Goal: Transaction & Acquisition: Purchase product/service

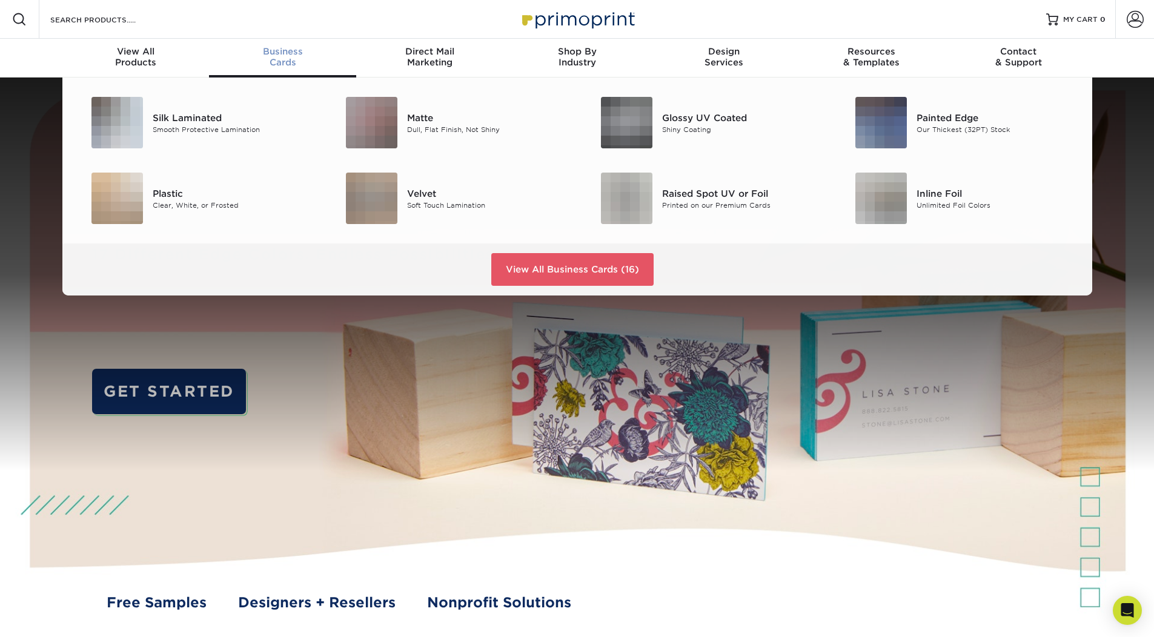
click at [289, 48] on span "Business" at bounding box center [282, 51] width 147 height 11
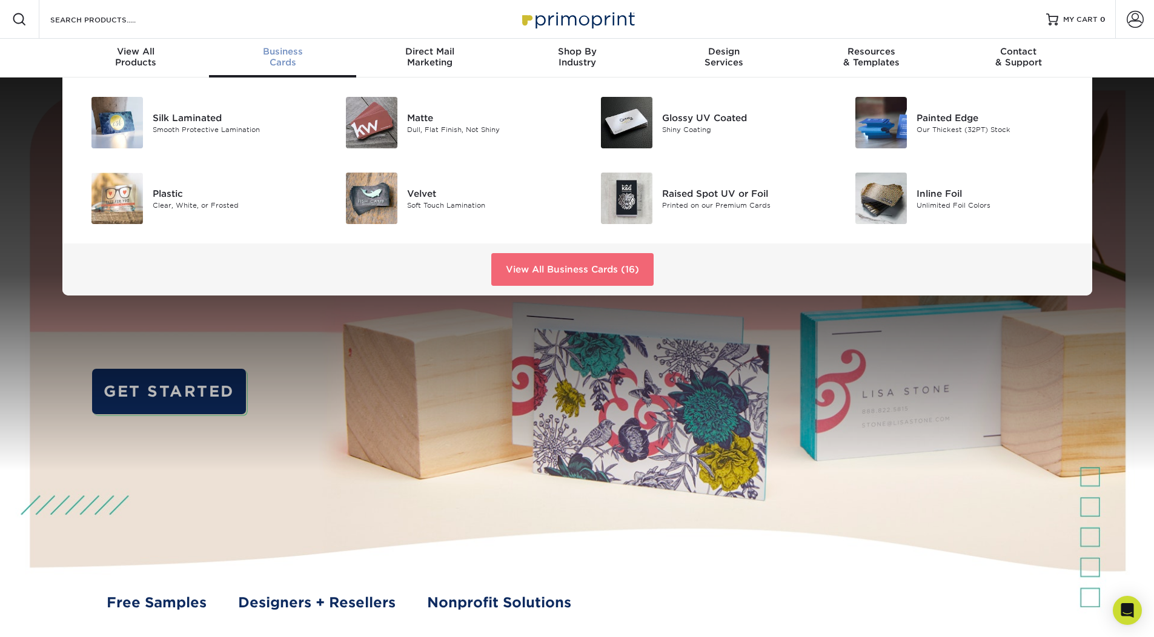
click at [588, 272] on link "View All Business Cards (16)" at bounding box center [572, 269] width 162 height 33
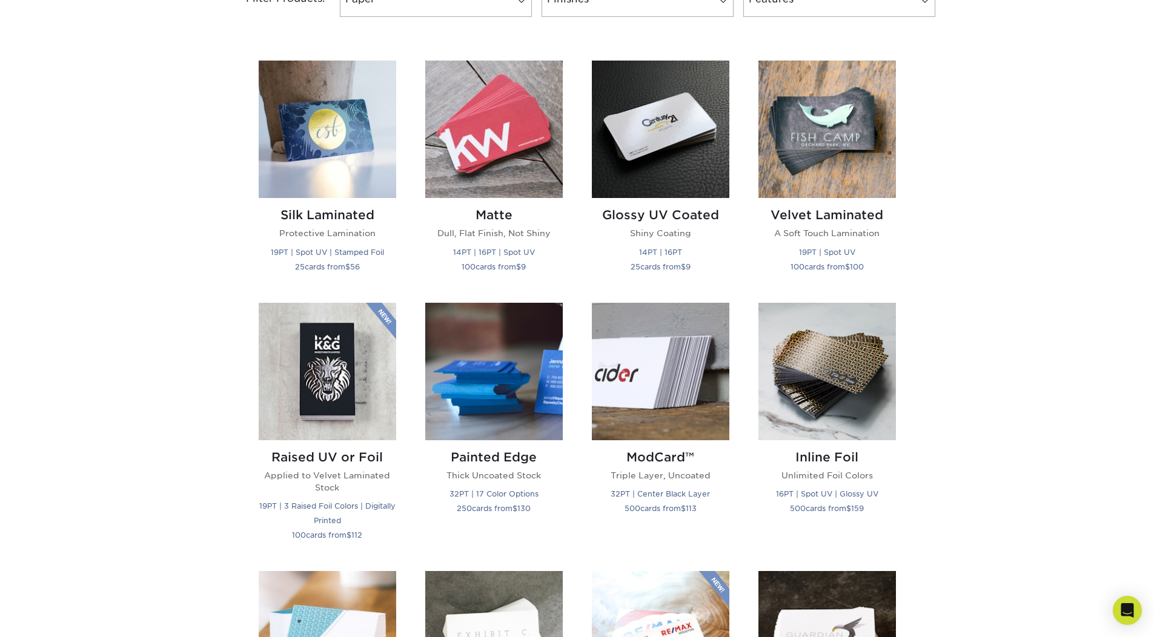
scroll to position [578, 0]
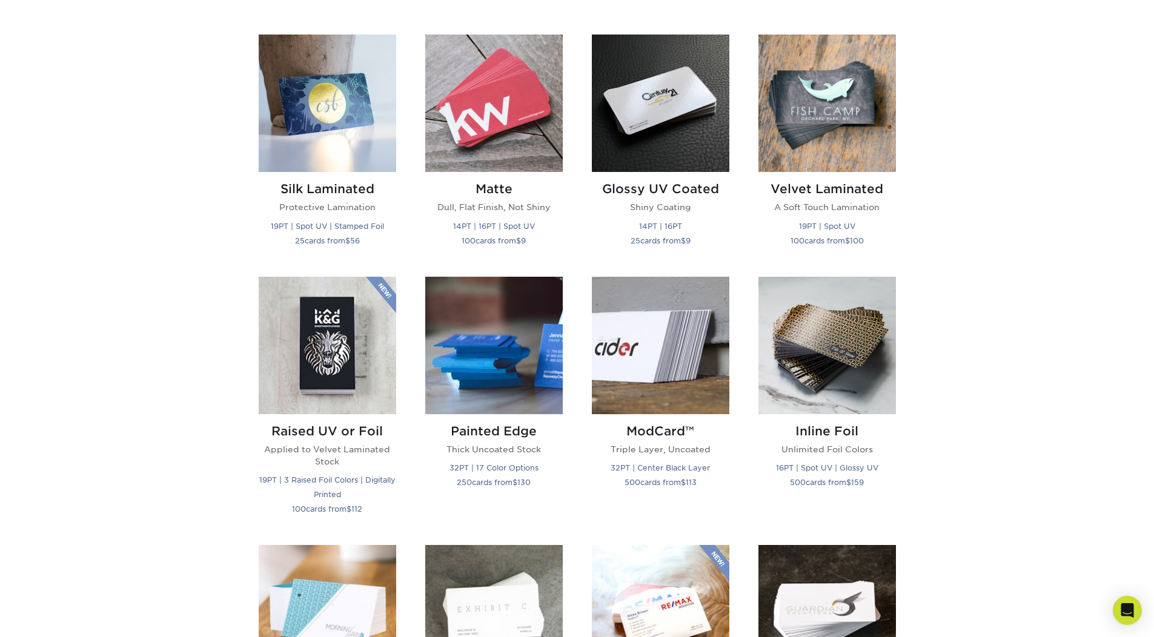
click at [207, 243] on div "Get started below by choosing your paper, finish, and features: Filtered Matche…" at bounding box center [577, 535] width 1154 height 1326
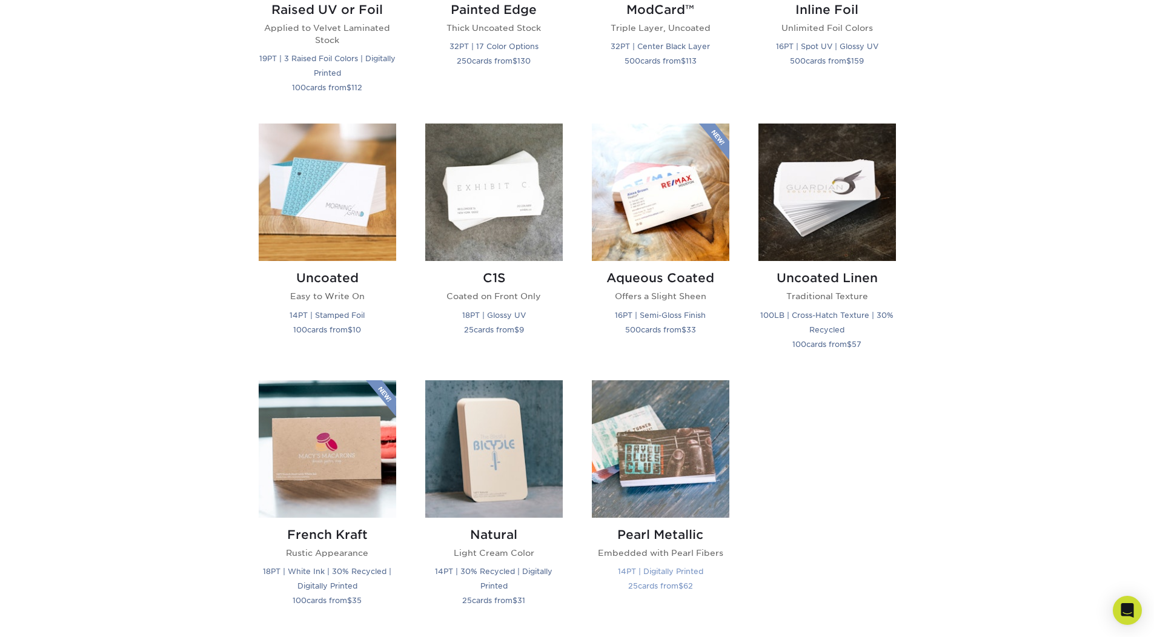
scroll to position [1088, 0]
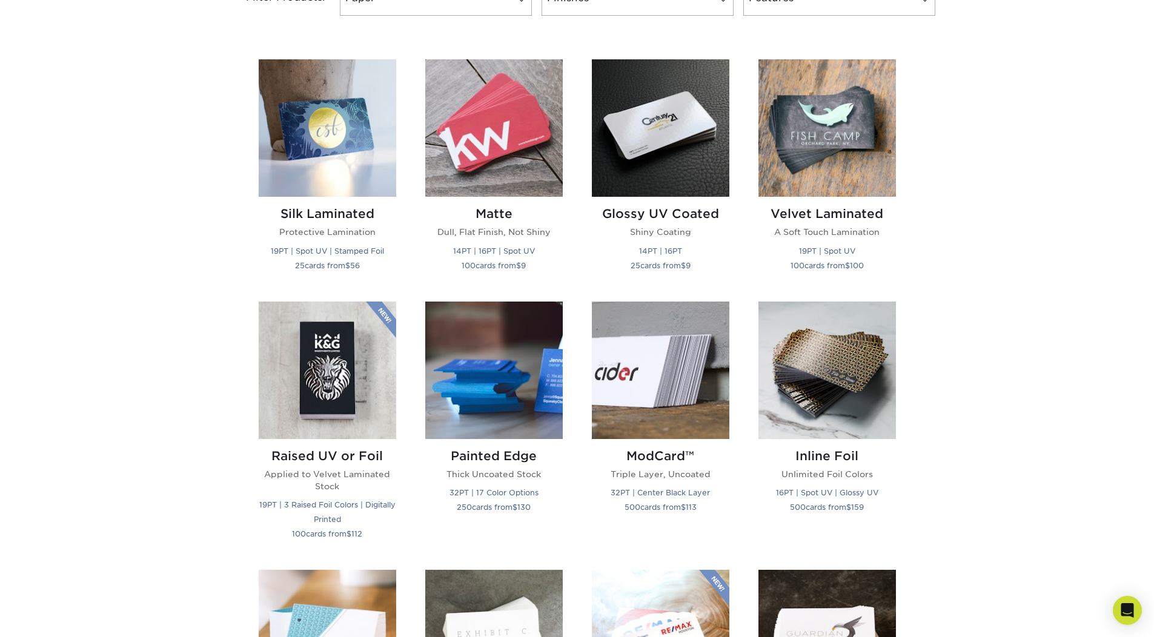
click at [652, 449] on div "Silk Laminated Protective Lamination 19PT | Spot UV | Stamped Foil 25 cards fro…" at bounding box center [577, 564] width 666 height 1039
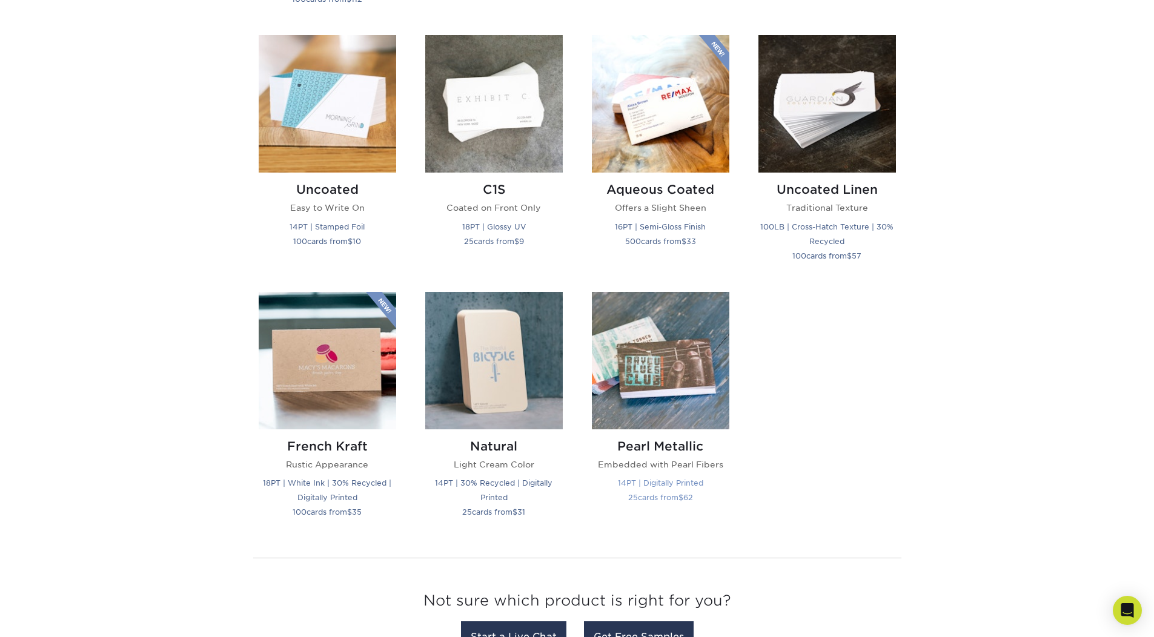
click at [652, 449] on h2 "Pearl Metallic" at bounding box center [661, 446] width 138 height 15
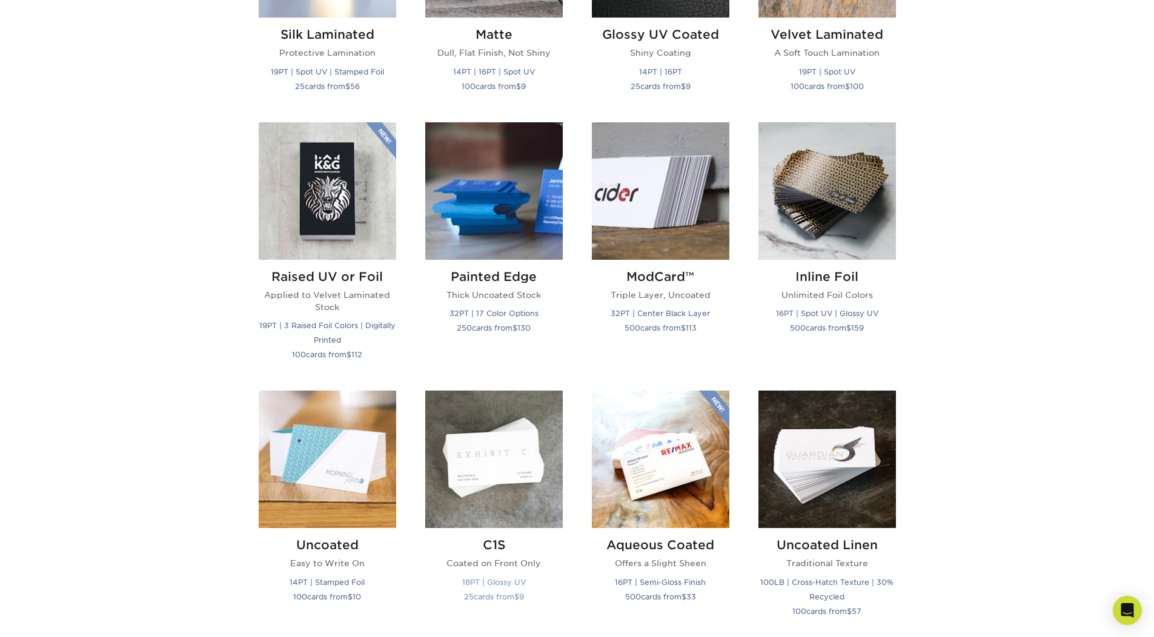
scroll to position [531, 0]
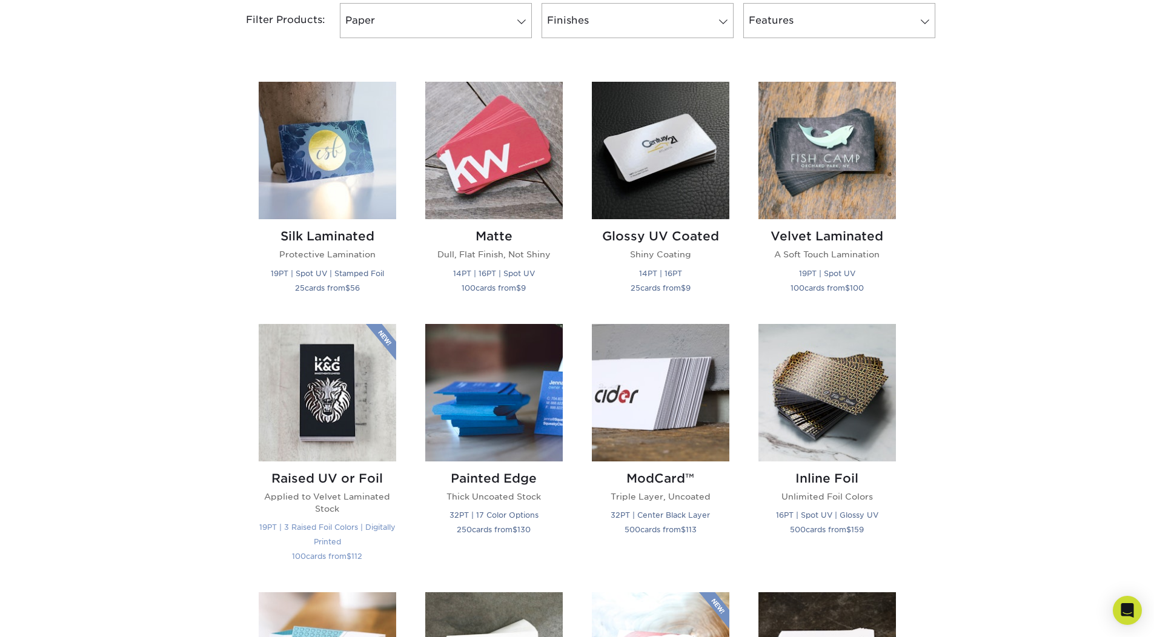
click at [322, 481] on h2 "Raised UV or Foil" at bounding box center [328, 478] width 138 height 15
click at [542, 53] on div "Filter Products: Paper Filter by "Paper Type" 100LB 14PT 16PT 18PT 19PT 30% Rec…" at bounding box center [577, 27] width 727 height 79
click at [564, 13] on link "Finishes" at bounding box center [638, 20] width 192 height 35
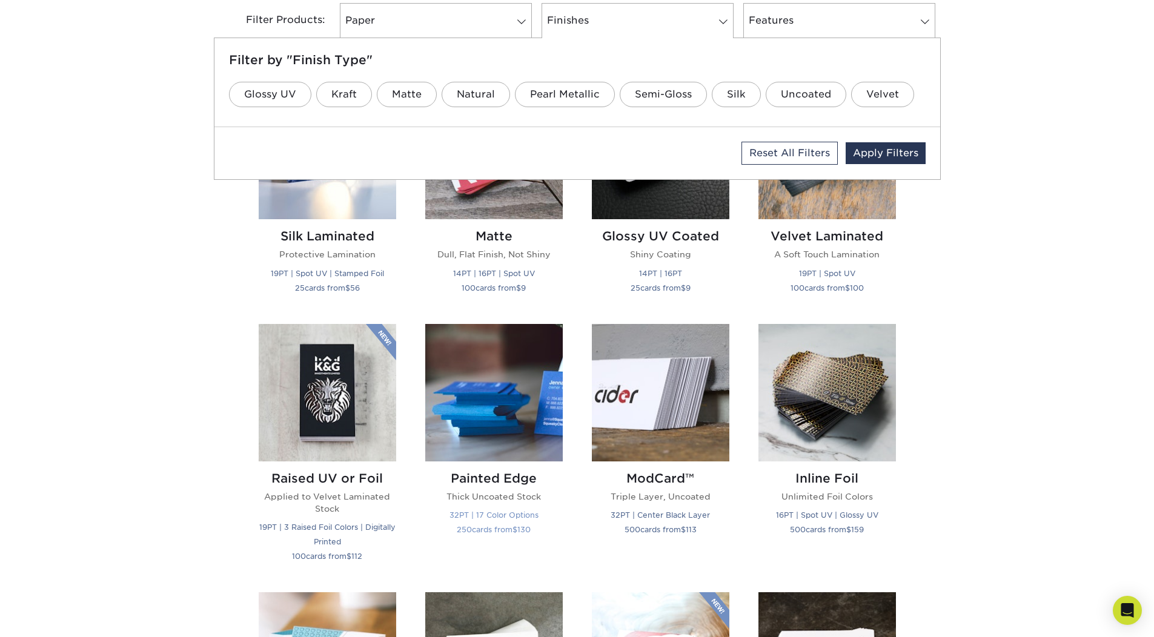
click at [490, 391] on img at bounding box center [494, 393] width 138 height 138
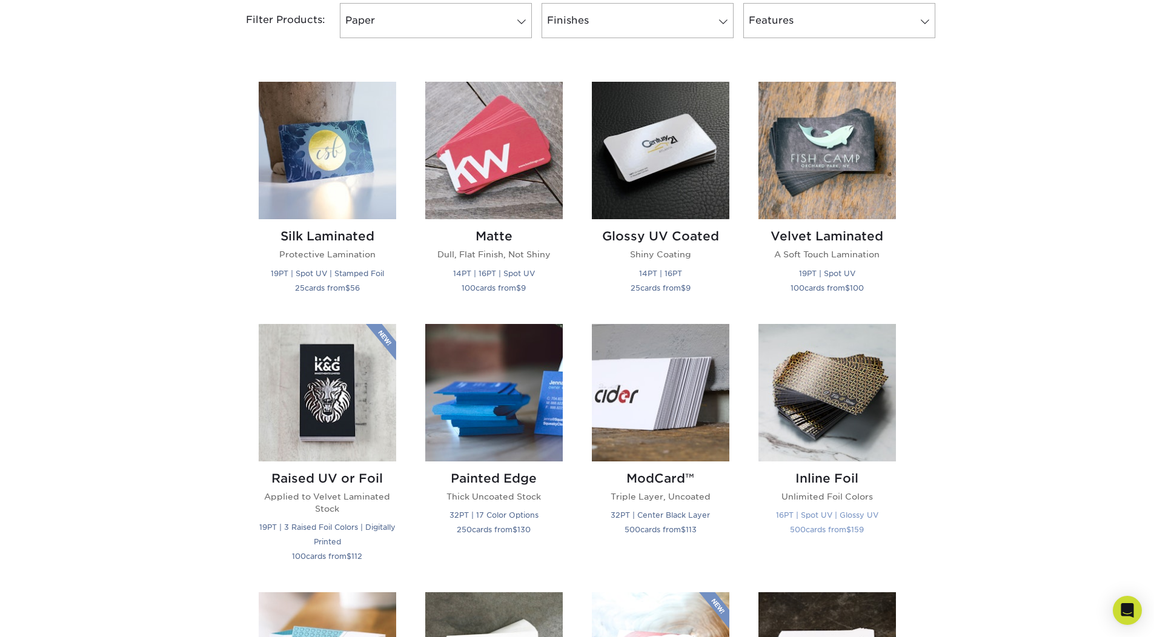
click at [862, 454] on img at bounding box center [828, 393] width 138 height 138
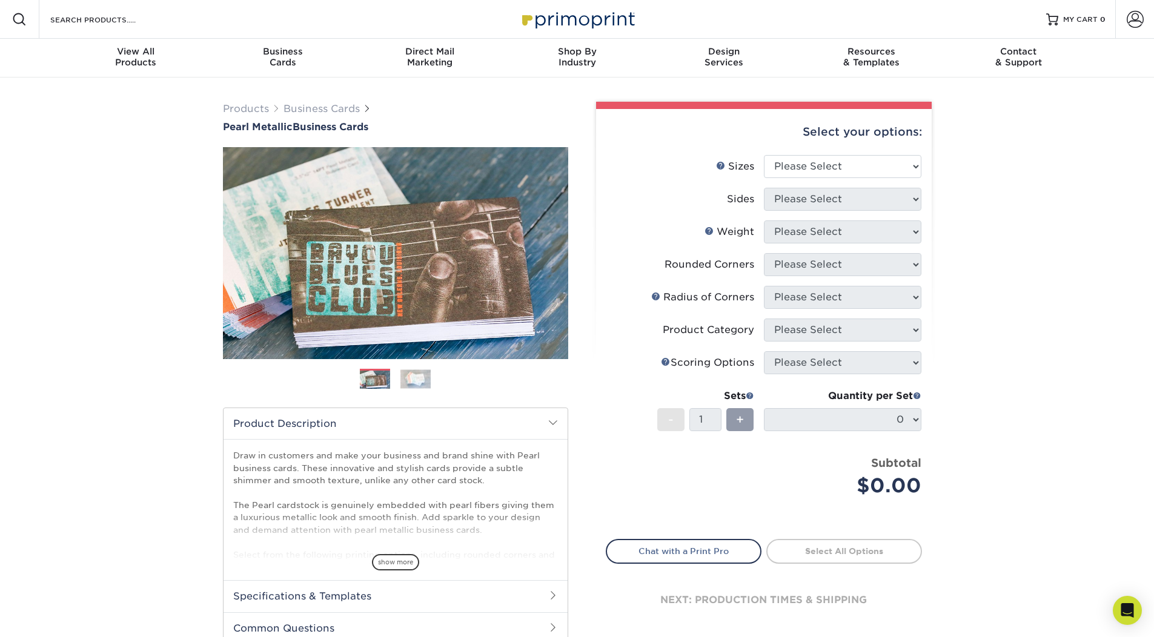
click at [405, 376] on img at bounding box center [415, 379] width 30 height 19
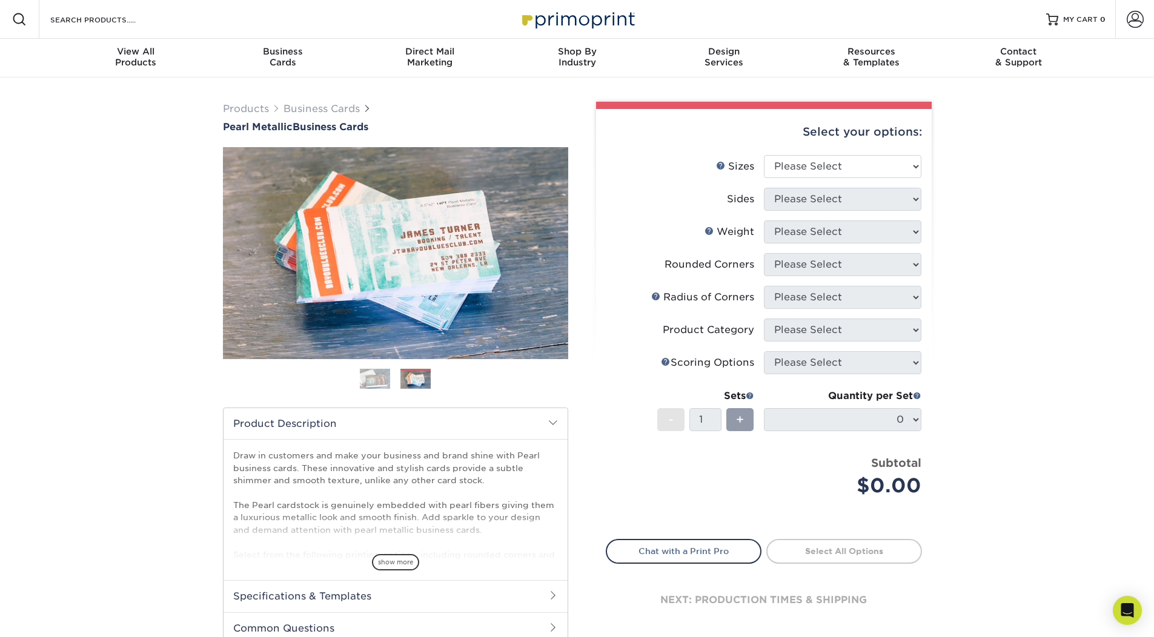
click at [130, 315] on div "Products Business Cards Pearl Metallic Business Cards Previous Next" at bounding box center [577, 401] width 1154 height 647
click at [416, 556] on div "show more" at bounding box center [395, 542] width 325 height 58
click at [408, 557] on span "show more" at bounding box center [395, 562] width 47 height 16
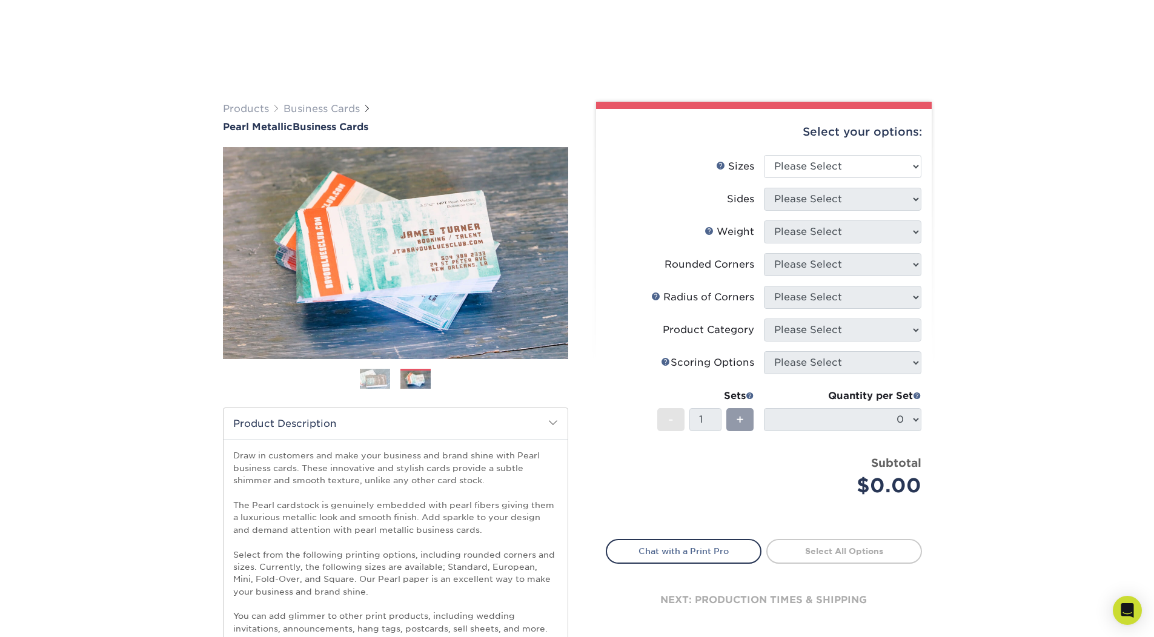
scroll to position [557, 0]
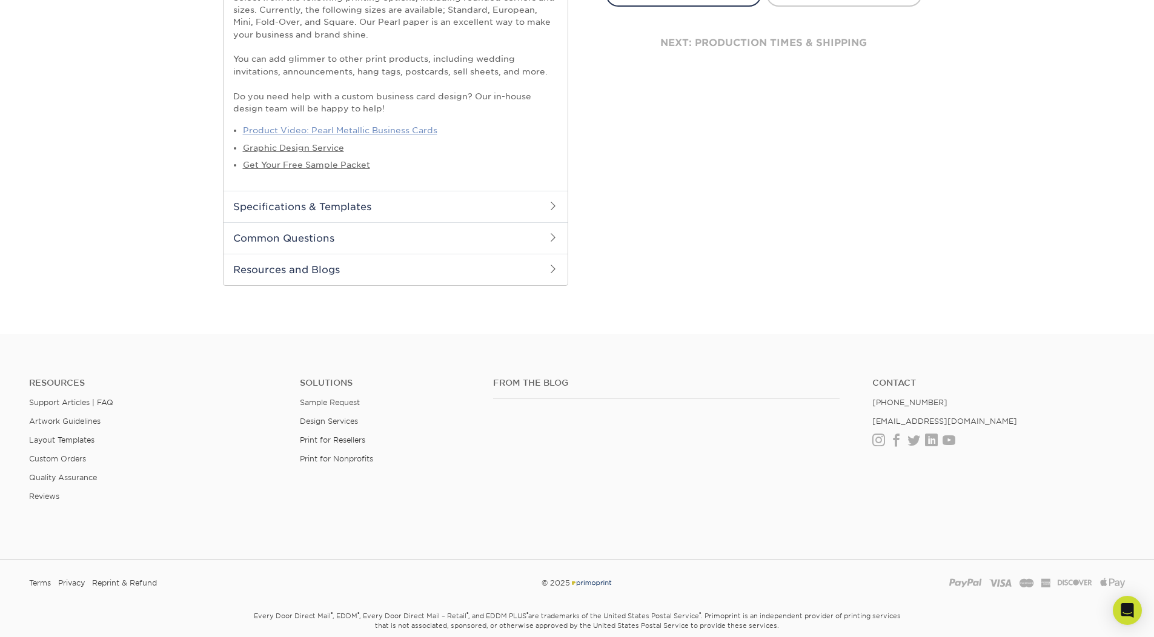
click at [304, 127] on link "Product Video: Pearl Metallic Business Cards" at bounding box center [340, 130] width 194 height 10
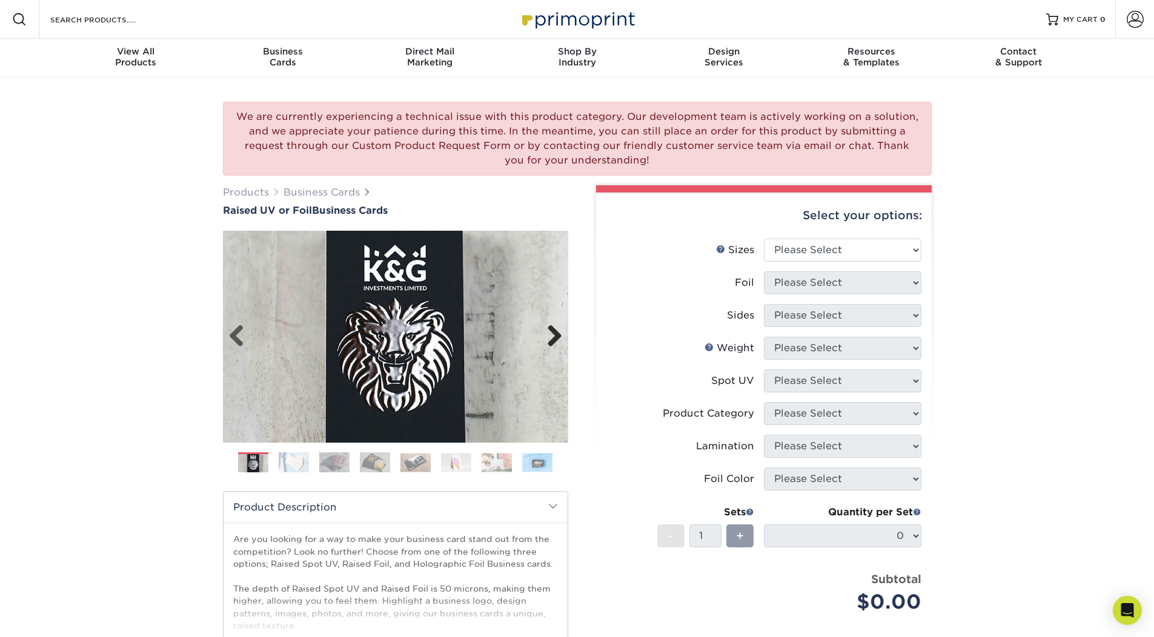
click at [559, 336] on link "Next" at bounding box center [550, 337] width 24 height 24
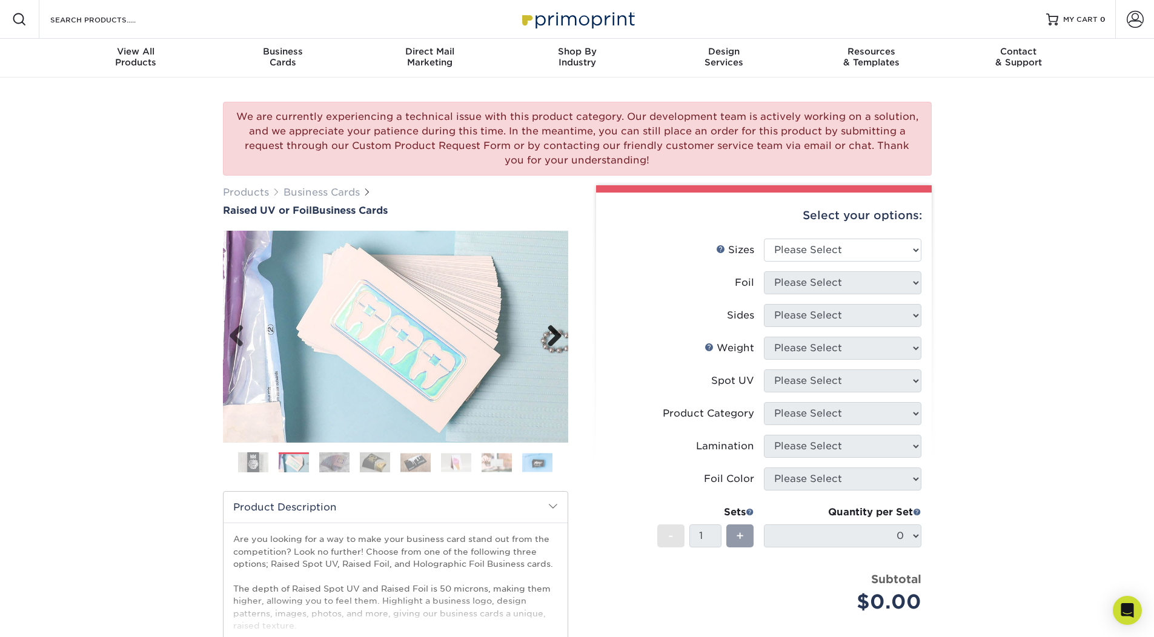
click at [559, 336] on link "Next" at bounding box center [550, 337] width 24 height 24
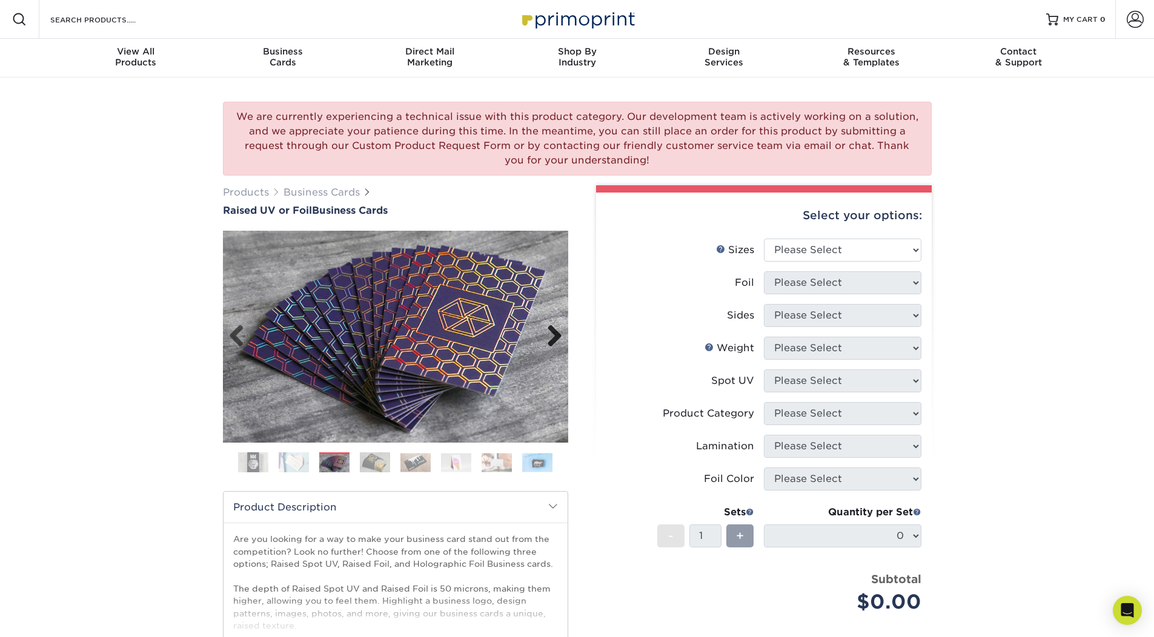
click at [559, 336] on link "Next" at bounding box center [550, 337] width 24 height 24
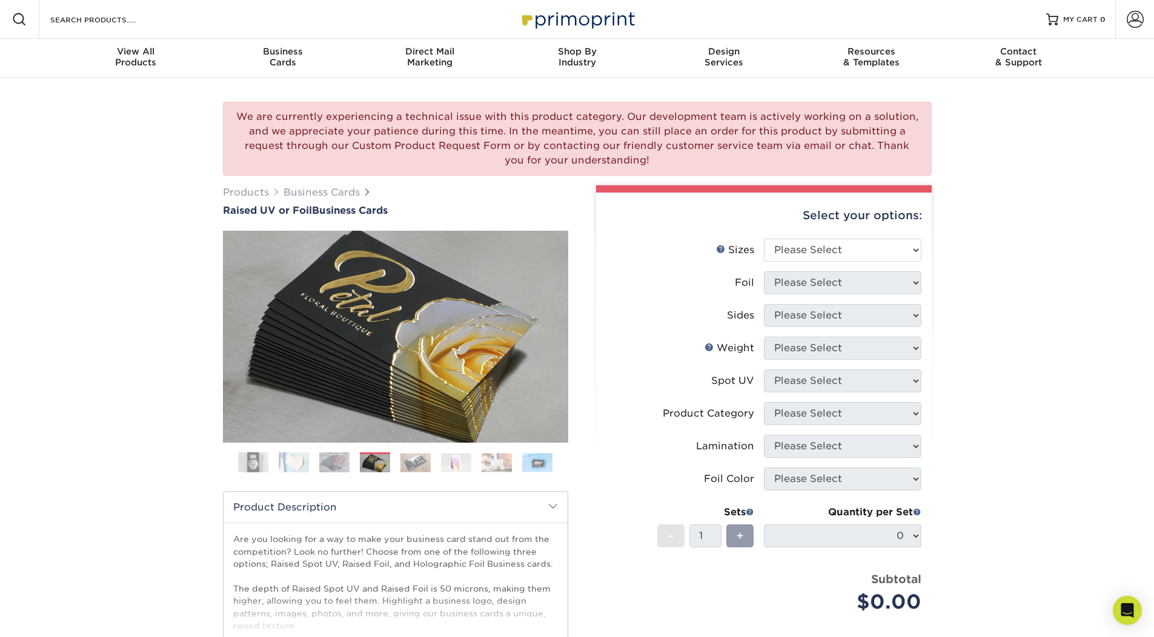
click at [528, 115] on div "We are currently experiencing a technical issue with this product category. Our…" at bounding box center [577, 139] width 709 height 74
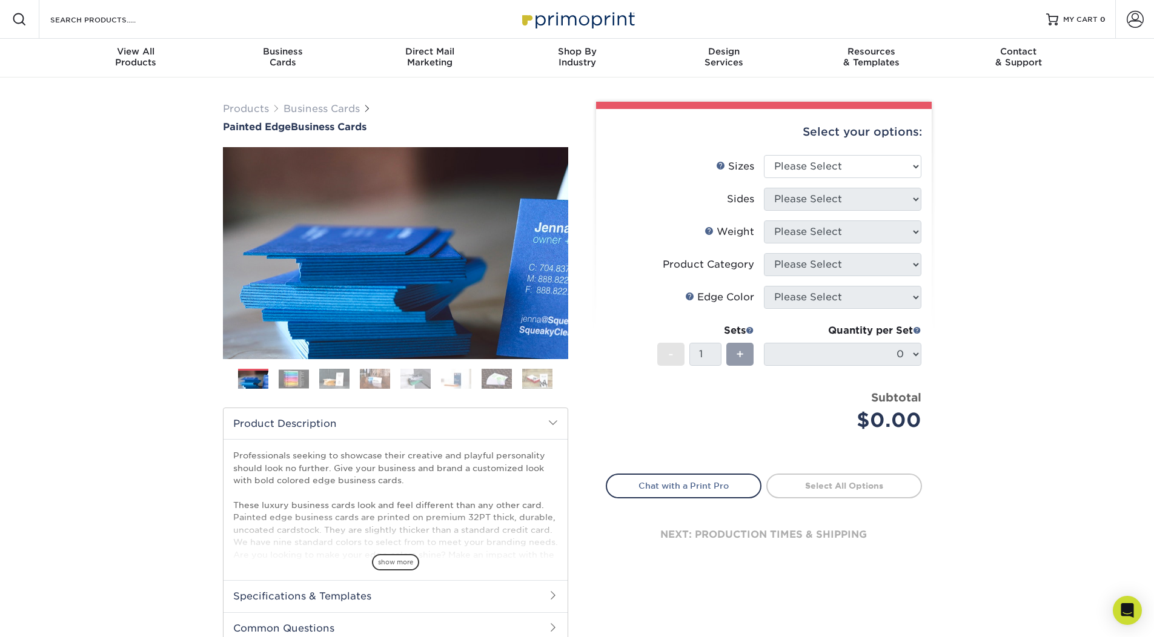
click at [293, 374] on img at bounding box center [294, 379] width 30 height 19
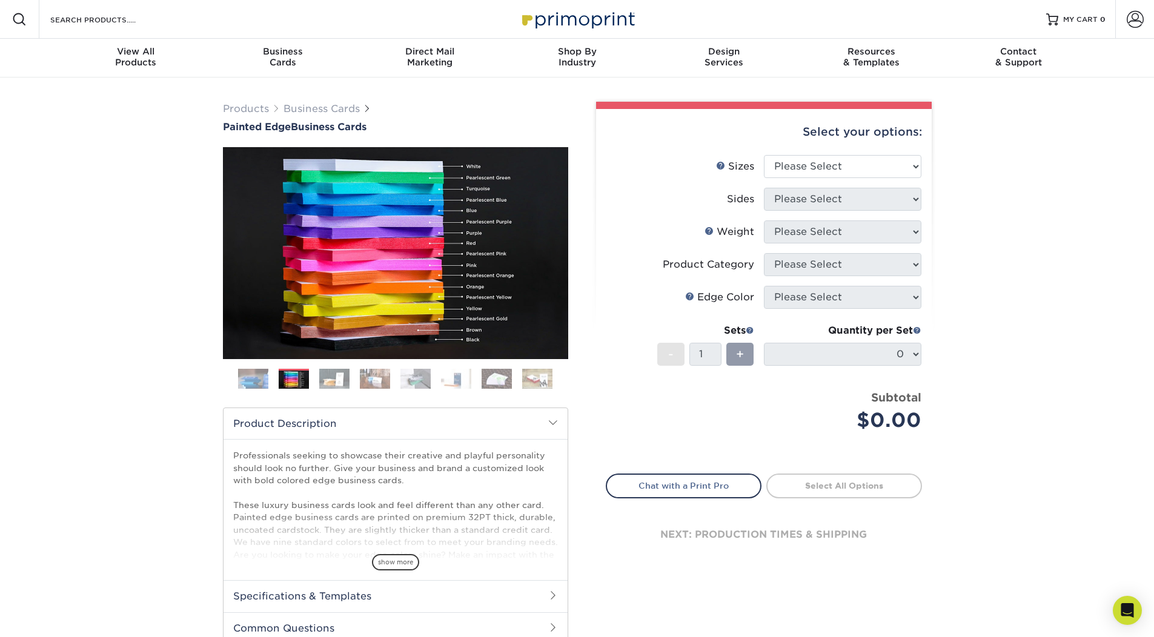
click at [332, 382] on img at bounding box center [334, 378] width 30 height 21
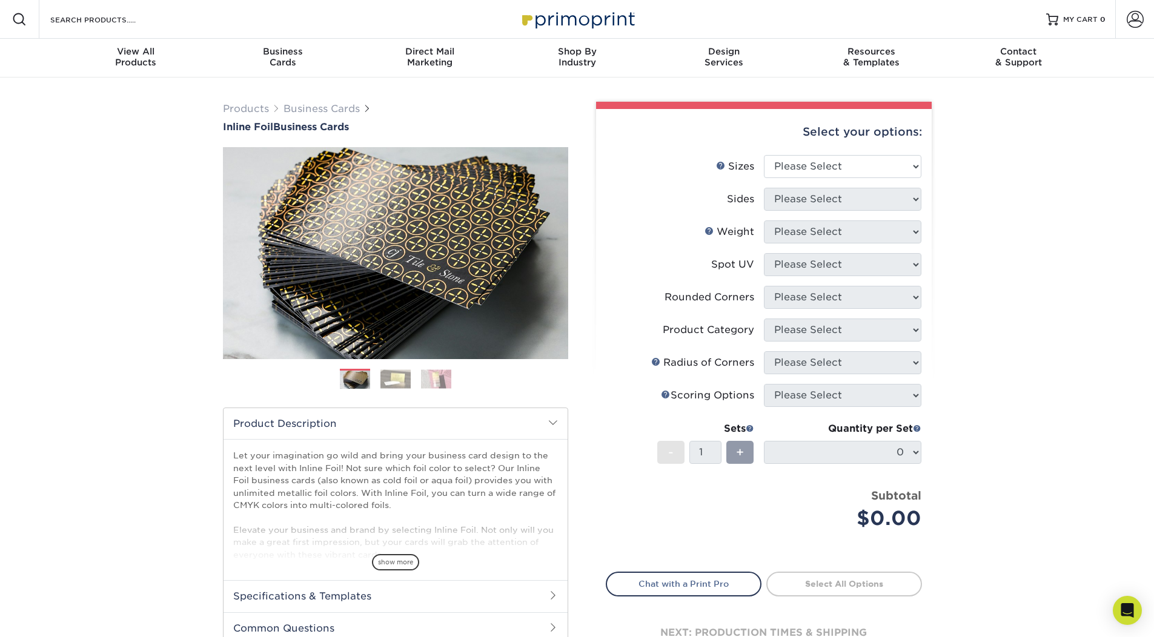
click at [379, 387] on ol at bounding box center [395, 383] width 345 height 29
click at [387, 381] on img at bounding box center [396, 379] width 30 height 19
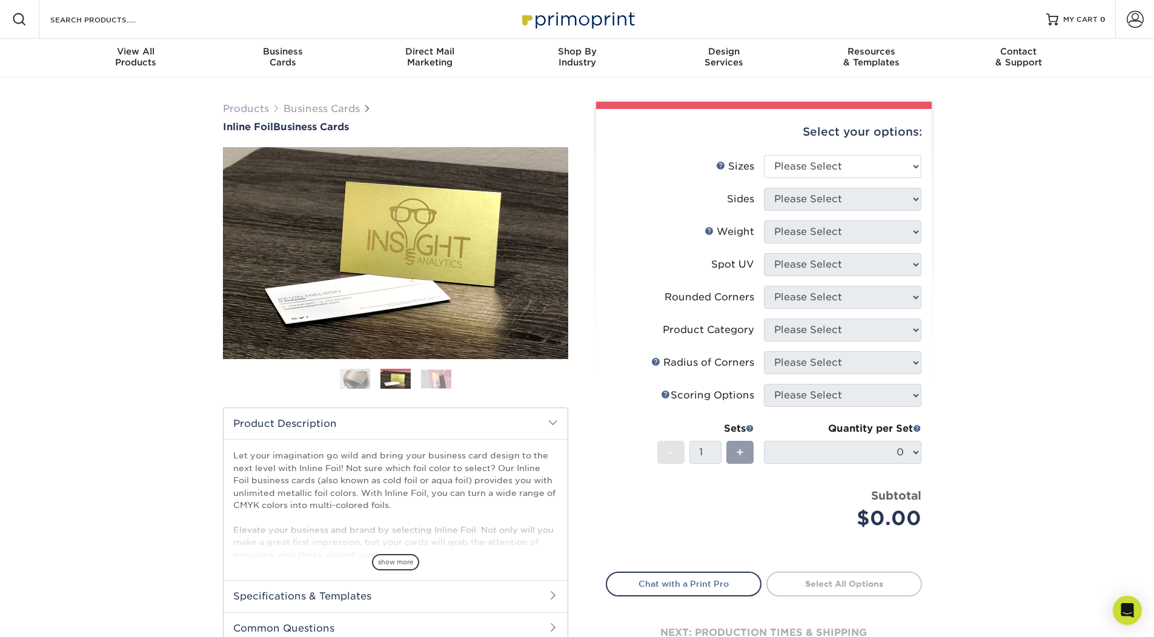
click at [435, 381] on img at bounding box center [436, 379] width 30 height 19
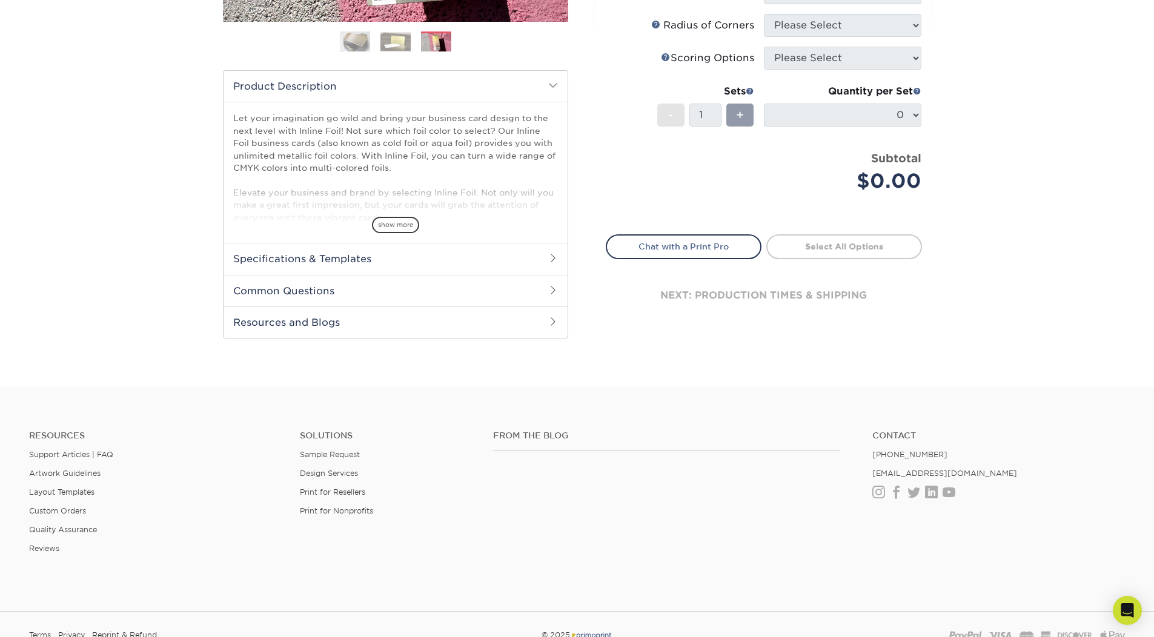
scroll to position [442, 0]
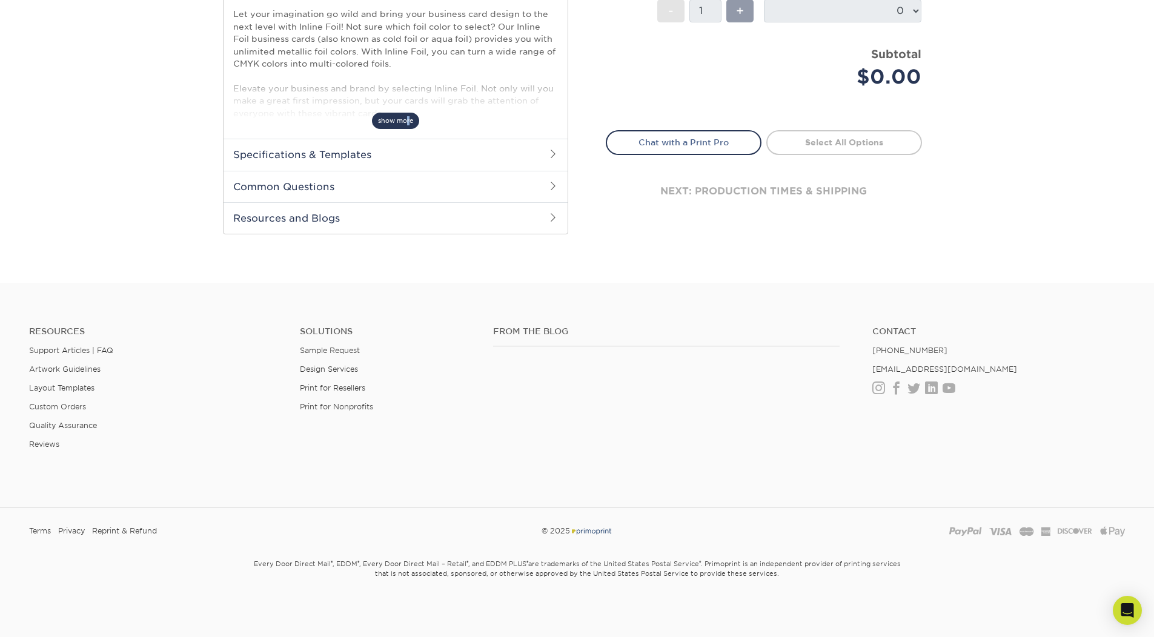
click at [408, 124] on span "show more" at bounding box center [395, 121] width 47 height 16
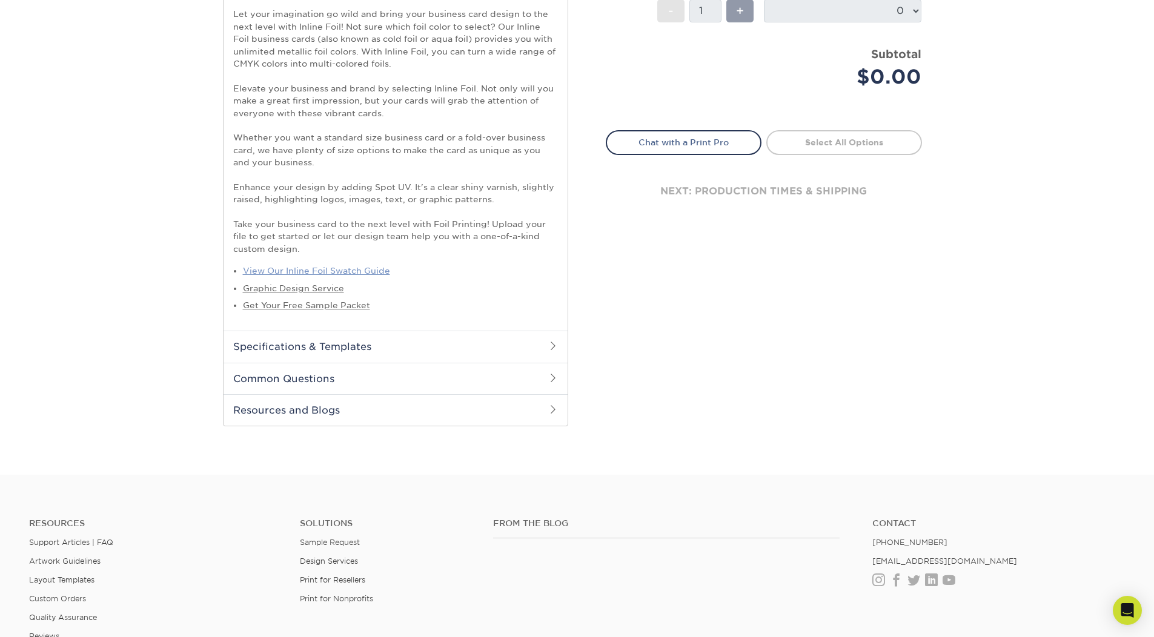
click at [342, 273] on link "View Our Inline Foil Swatch Guide" at bounding box center [316, 271] width 147 height 10
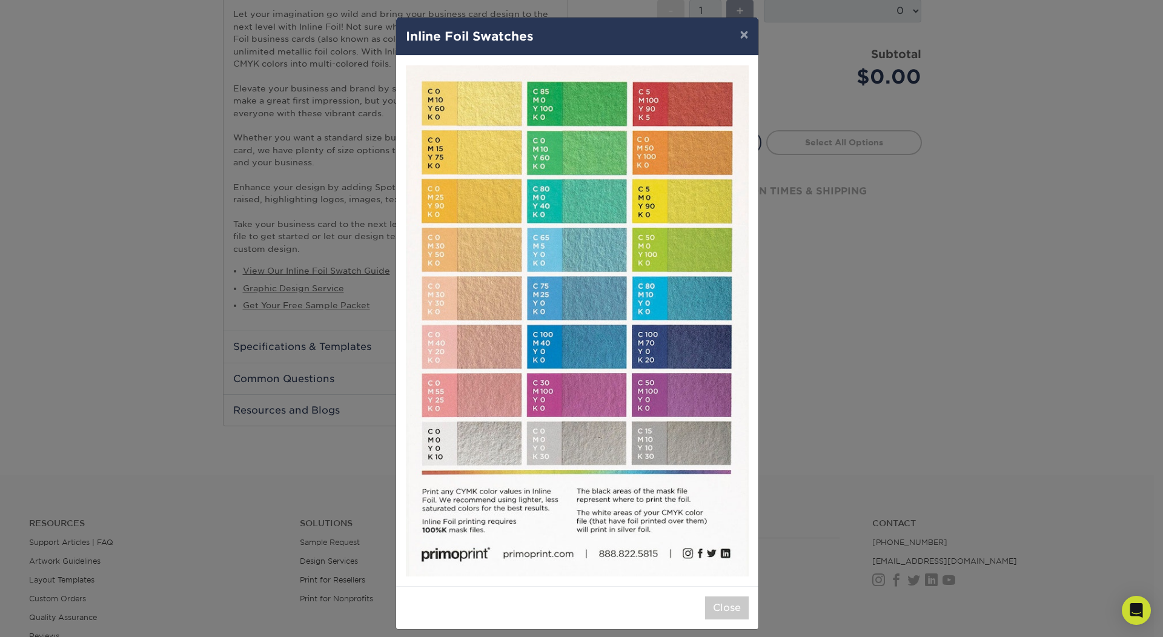
click at [568, 253] on img at bounding box center [577, 320] width 343 height 511
click at [331, 79] on div "× Inline Foil Swatches Close" at bounding box center [581, 318] width 1163 height 637
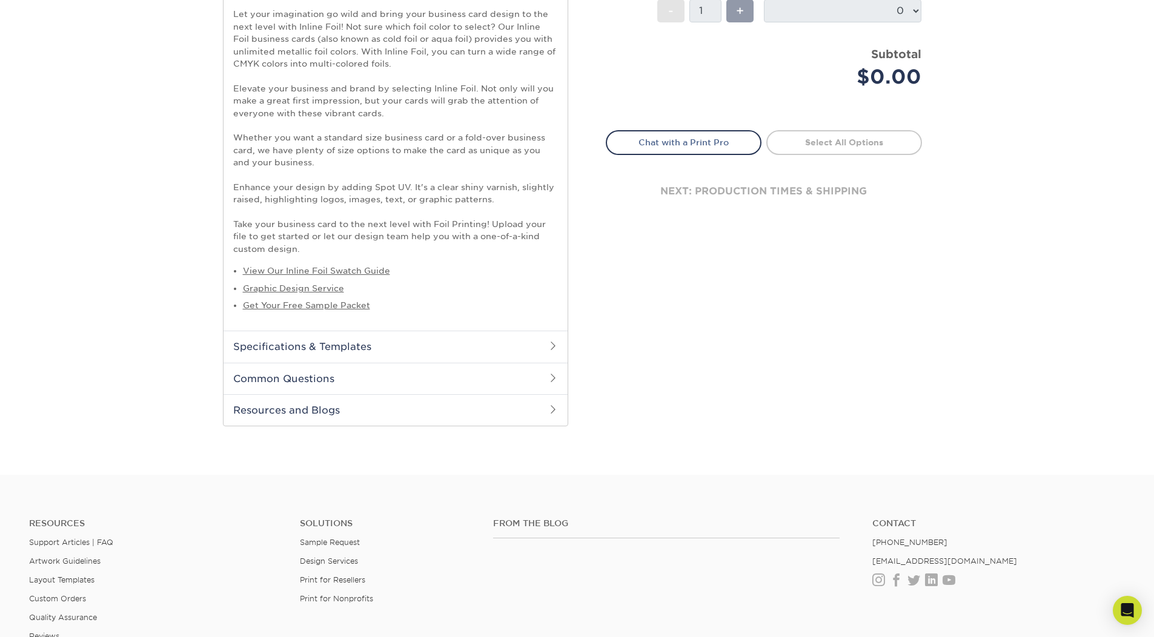
click at [519, 68] on p "Let your imagination go wild and bring your business card design to the next le…" at bounding box center [395, 131] width 325 height 247
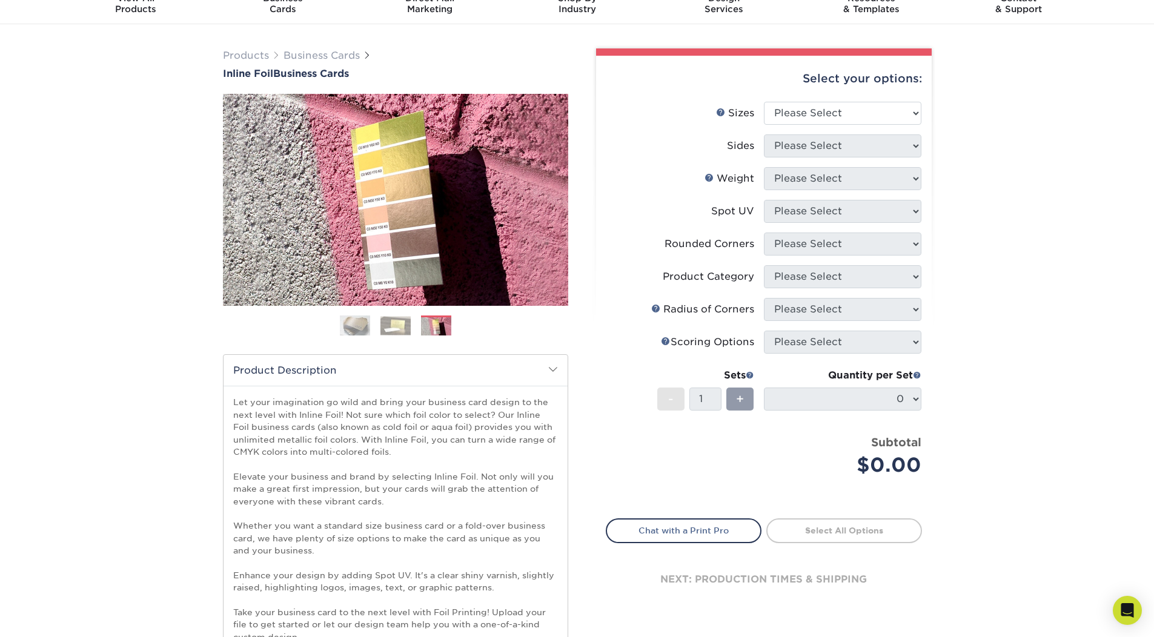
scroll to position [0, 0]
